Goal: Transaction & Acquisition: Obtain resource

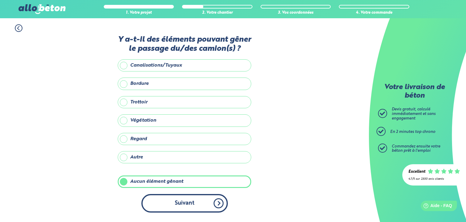
click at [174, 198] on button "Suivant" at bounding box center [184, 203] width 86 height 19
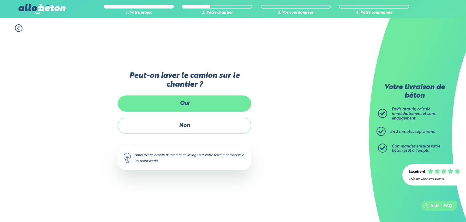
click at [197, 97] on label "Oui" at bounding box center [185, 103] width 134 height 16
click at [0, 0] on input "Oui" at bounding box center [0, 0] width 0 height 0
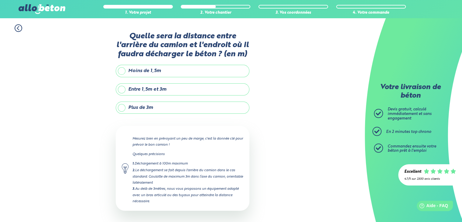
click at [143, 71] on label "Moins de 1,5m" at bounding box center [183, 71] width 134 height 12
click at [0, 0] on input "Moins de 1,5m" at bounding box center [0, 0] width 0 height 0
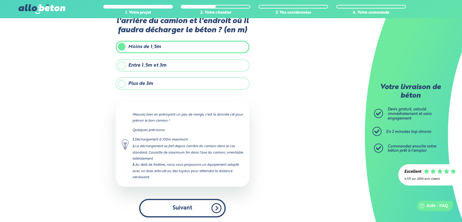
click at [176, 205] on button "Suivant" at bounding box center [182, 207] width 86 height 19
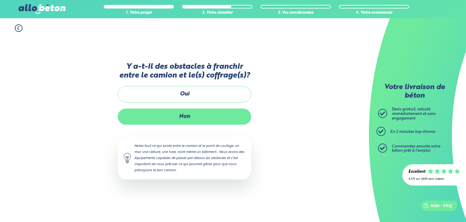
click at [177, 116] on label "Non" at bounding box center [185, 116] width 134 height 16
click at [0, 0] on input "Non" at bounding box center [0, 0] width 0 height 0
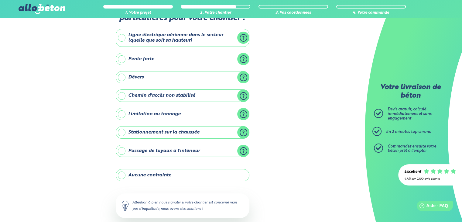
scroll to position [27, 0]
click at [167, 174] on label "Aucune contrainte" at bounding box center [183, 174] width 134 height 12
click at [0, 0] on input "Aucune contrainte" at bounding box center [0, 0] width 0 height 0
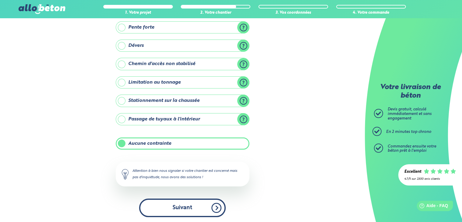
click at [185, 200] on button "Suivant" at bounding box center [182, 207] width 86 height 19
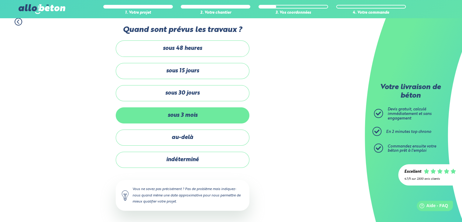
click at [191, 114] on label "sous 3 mois" at bounding box center [183, 115] width 134 height 16
click at [0, 0] on input "sous 3 mois" at bounding box center [0, 0] width 0 height 0
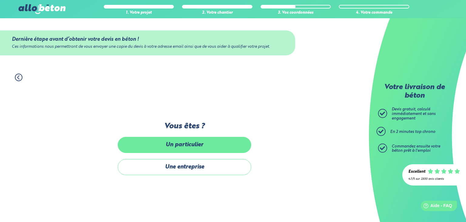
click at [186, 144] on label "Un particulier" at bounding box center [185, 145] width 134 height 16
click at [0, 0] on input "Un particulier" at bounding box center [0, 0] width 0 height 0
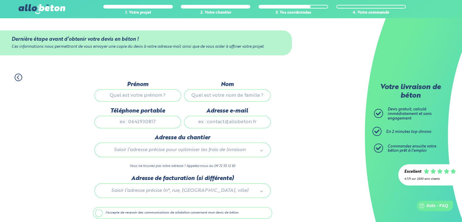
click at [131, 95] on input "Prénom" at bounding box center [137, 95] width 86 height 12
type input "[PERSON_NAME]"
type input "Cazabon"
type input "0612055733"
type input "[PERSON_NAME][EMAIL_ADDRESS][DOMAIN_NAME]"
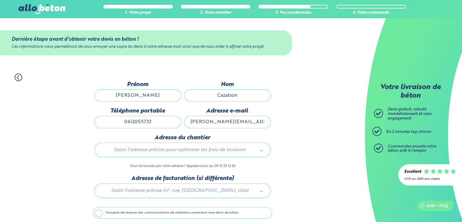
type input "[STREET_ADDRESS]"
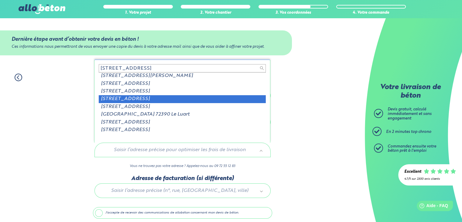
scroll to position [1, 0]
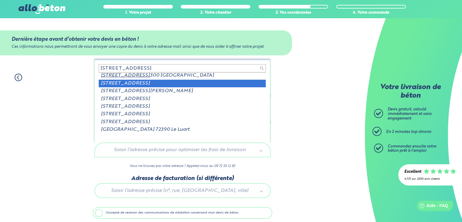
type input "[STREET_ADDRESS]"
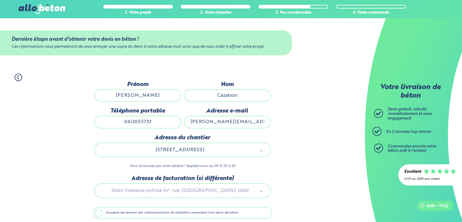
scroll to position [24, 0]
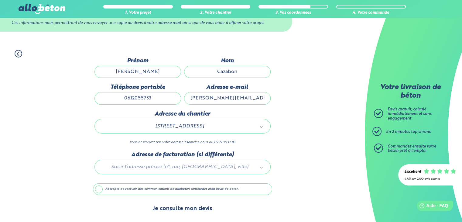
click at [180, 212] on button "Je consulte mon devis" at bounding box center [182, 208] width 72 height 15
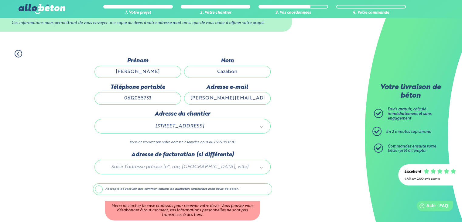
click at [95, 191] on label "J'accepte de recevoir des communications de allobéton concernant mon devis de b…" at bounding box center [182, 189] width 179 height 12
click at [0, 0] on input "J'accepte de recevoir des communications de allobéton concernant mon devis de b…" at bounding box center [0, 0] width 0 height 0
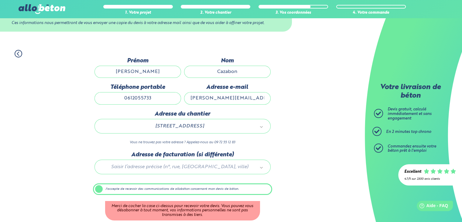
scroll to position [23, 0]
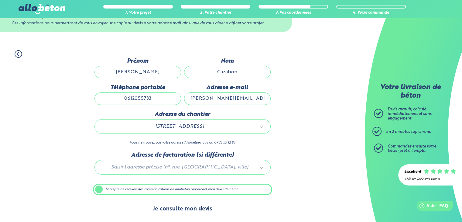
click at [194, 210] on button "Je consulte mon devis" at bounding box center [182, 208] width 72 height 15
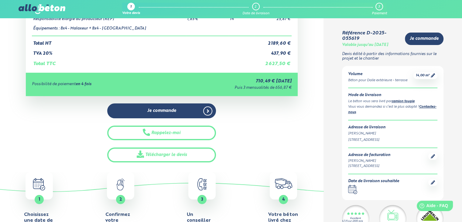
scroll to position [86, 0]
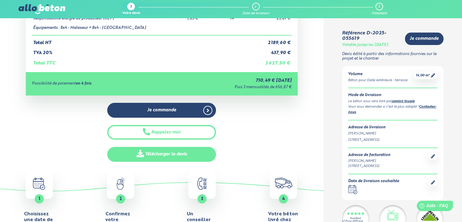
click at [157, 150] on link "Télécharger le devis" at bounding box center [161, 154] width 109 height 15
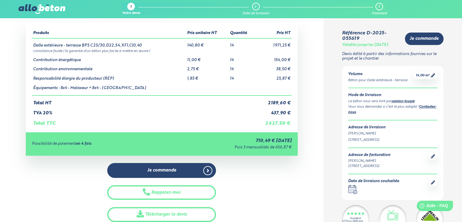
scroll to position [0, 0]
